Goal: Task Accomplishment & Management: Manage account settings

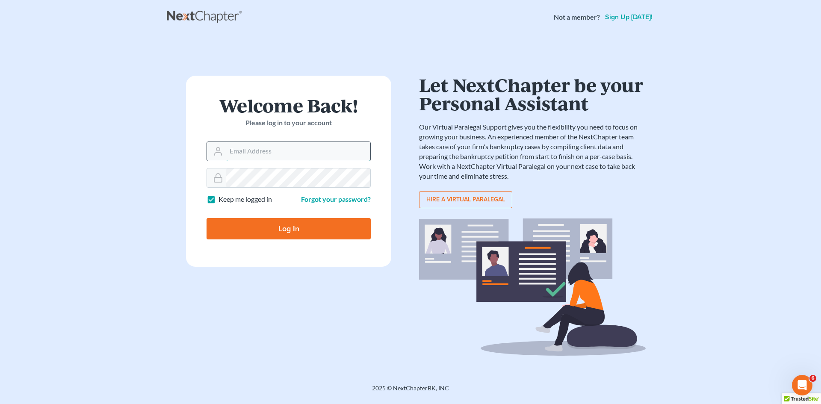
click at [250, 152] on input "Email Address" at bounding box center [298, 151] width 144 height 19
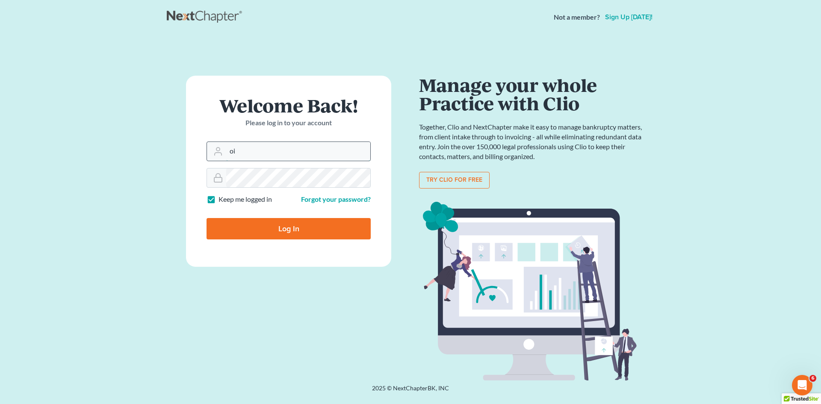
type input "o"
type input "[EMAIL_ADDRESS][DOMAIN_NAME]"
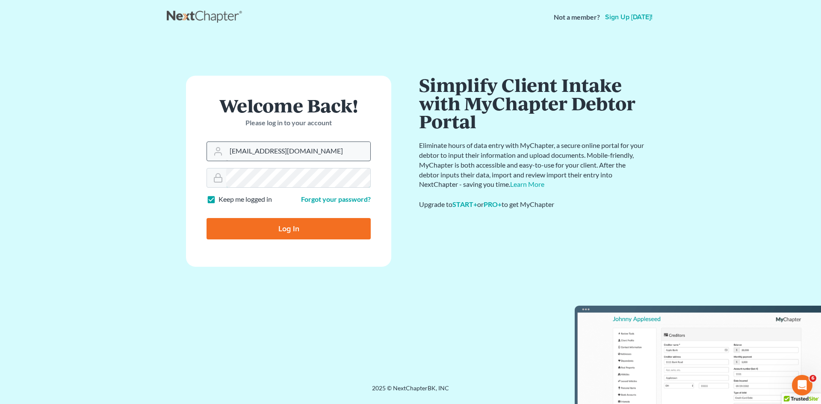
click at [207, 218] on input "Log In" at bounding box center [289, 228] width 164 height 21
type input "Thinking..."
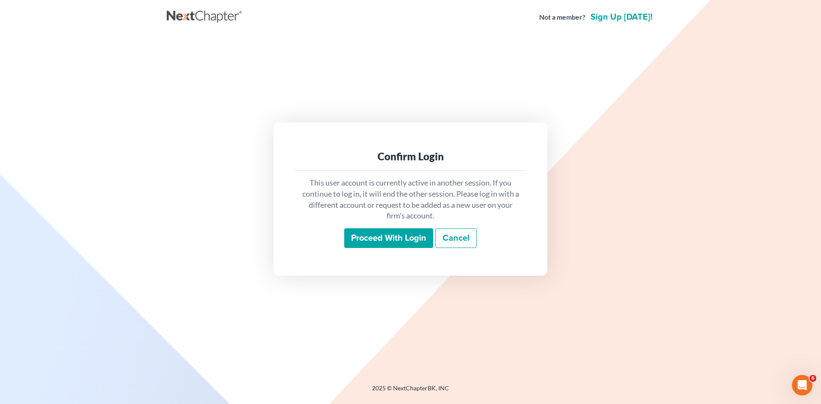
click at [369, 242] on input "Proceed with login" at bounding box center [388, 238] width 89 height 20
